Goal: Task Accomplishment & Management: Manage account settings

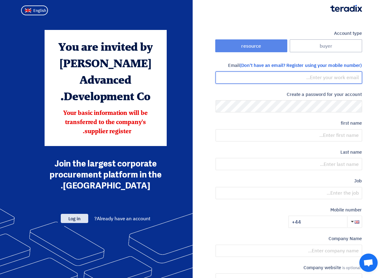
type input "[PERSON_NAME][EMAIL_ADDRESS][DOMAIN_NAME]"
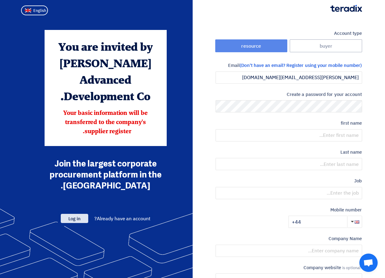
click at [73, 215] on font "Log in" at bounding box center [74, 218] width 12 height 7
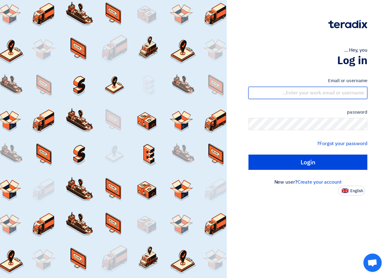
type input "[PERSON_NAME][EMAIL_ADDRESS][DOMAIN_NAME]"
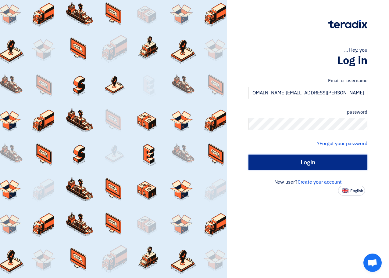
click at [316, 164] on input "Login" at bounding box center [308, 161] width 119 height 15
type input "Sign in"
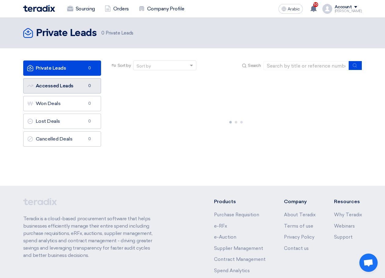
click at [63, 86] on font "Accessed Leads" at bounding box center [55, 86] width 38 height 6
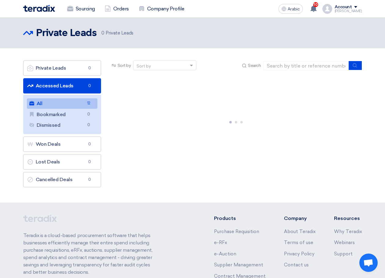
click at [64, 105] on link "All All 12" at bounding box center [62, 103] width 70 height 10
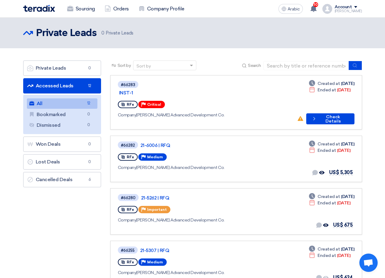
click at [352, 5] on font "Account" at bounding box center [342, 6] width 17 height 5
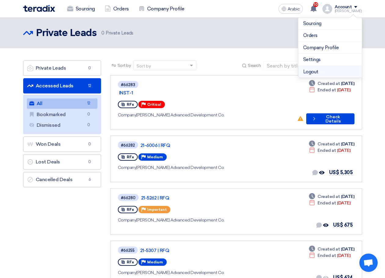
click at [307, 73] on font "Logout" at bounding box center [310, 71] width 15 height 5
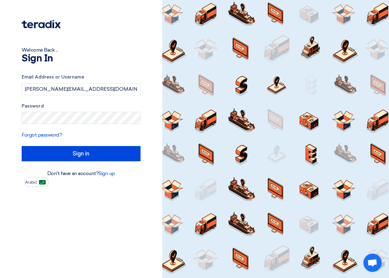
drag, startPoint x: 234, startPoint y: 91, endPoint x: 99, endPoint y: 98, distance: 134.7
click at [234, 91] on div at bounding box center [275, 139] width 227 height 278
drag, startPoint x: 87, startPoint y: 92, endPoint x: -91, endPoint y: 113, distance: 179.2
click at [0, 113] on html "Welcome Back ... Sign In Email Address or Username [PERSON_NAME][EMAIL_ADDRESS]…" at bounding box center [194, 139] width 389 height 278
paste input "[PERSON_NAME]"
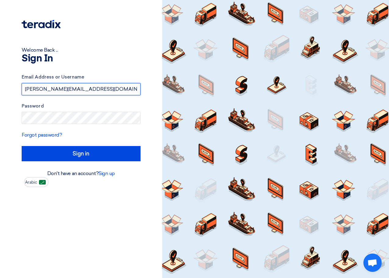
type input "[PERSON_NAME][EMAIL_ADDRESS][DOMAIN_NAME]"
drag, startPoint x: 198, startPoint y: 96, endPoint x: 138, endPoint y: 107, distance: 60.8
click at [198, 96] on div at bounding box center [275, 139] width 227 height 278
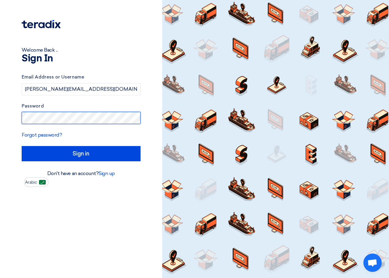
click at [0, 138] on html "Welcome Back ... Sign In Email Address or Username [PERSON_NAME][EMAIL_ADDRESS]…" at bounding box center [194, 139] width 389 height 278
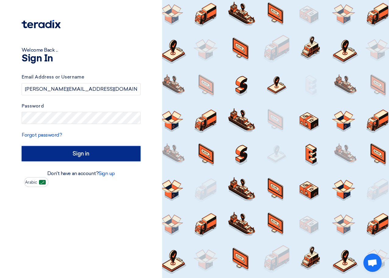
click at [59, 156] on input "Sign in" at bounding box center [81, 153] width 119 height 15
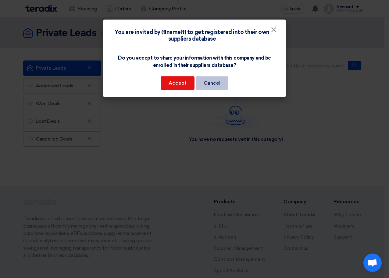
click at [209, 82] on font "Cancel" at bounding box center [212, 83] width 17 height 6
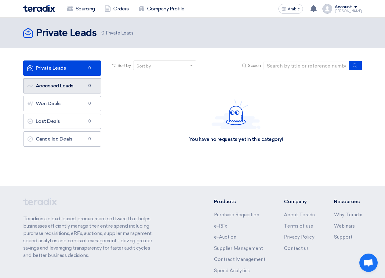
click at [66, 86] on font "Accessed Leads" at bounding box center [55, 86] width 38 height 6
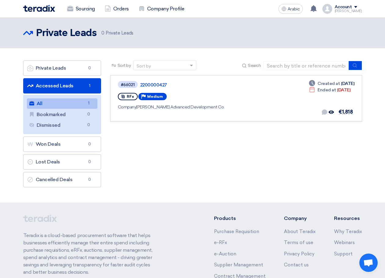
drag, startPoint x: 179, startPoint y: 144, endPoint x: 161, endPoint y: 137, distance: 18.8
click at [175, 143] on div "Sort by Sort by Search Category Owner Type" at bounding box center [236, 125] width 261 height 130
